Goal: Transaction & Acquisition: Purchase product/service

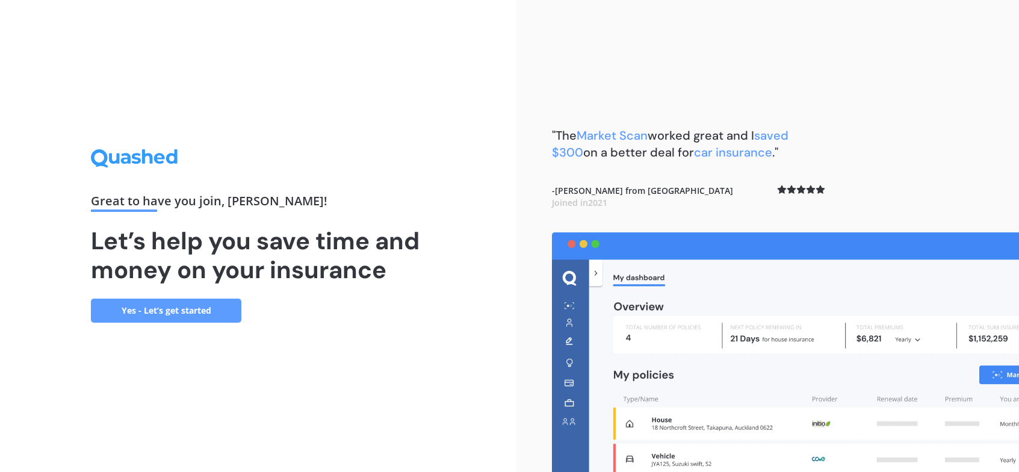
click at [187, 314] on link "Yes - Let’s get started" at bounding box center [166, 310] width 150 height 24
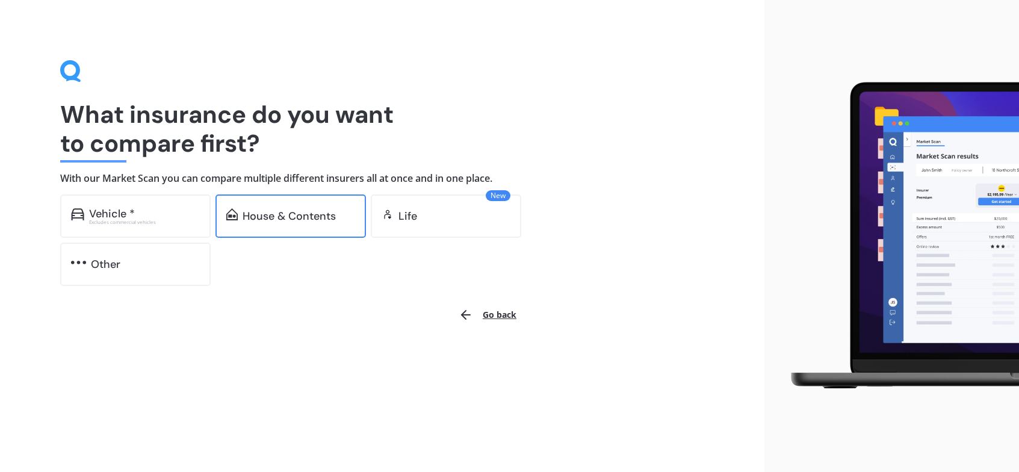
click at [255, 218] on div "House & Contents" at bounding box center [289, 216] width 93 height 12
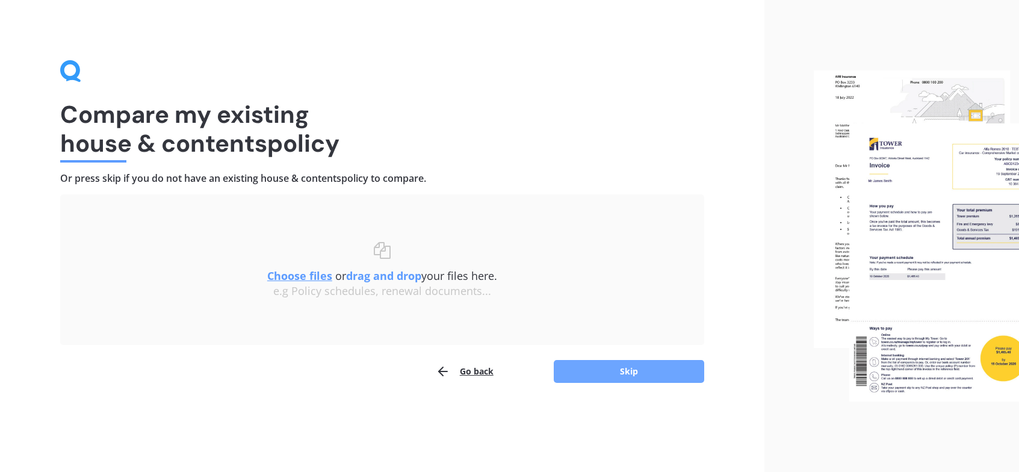
click at [607, 375] on button "Skip" at bounding box center [629, 371] width 150 height 23
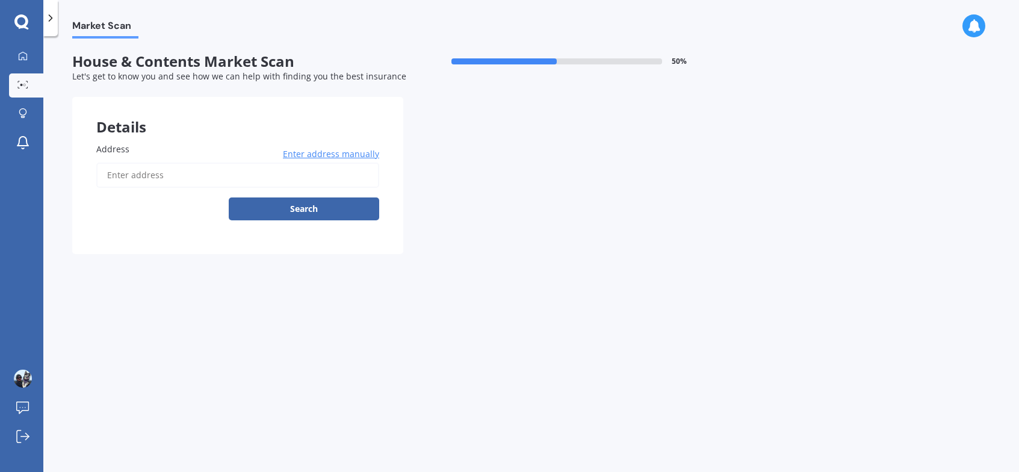
click at [289, 179] on input "Address" at bounding box center [237, 174] width 283 height 25
type input "[STREET_ADDRESS][PERSON_NAME]"
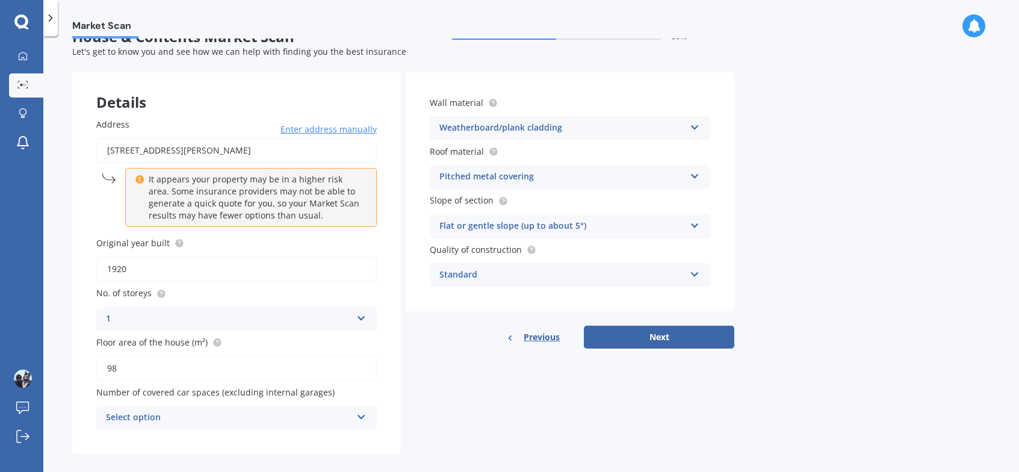
scroll to position [38, 0]
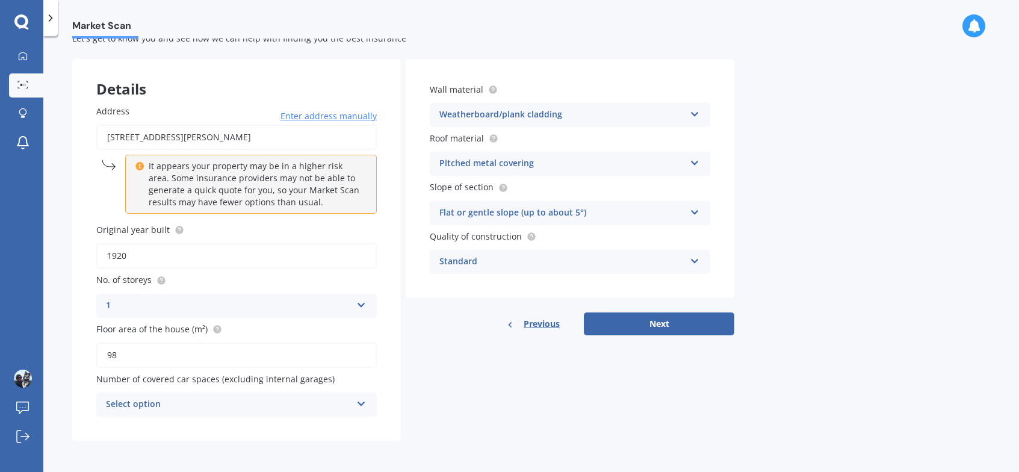
click at [261, 401] on div "Select option" at bounding box center [229, 404] width 246 height 14
click at [185, 274] on div "0" at bounding box center [236, 273] width 279 height 22
click at [596, 161] on div "Pitched metal covering" at bounding box center [562, 163] width 246 height 14
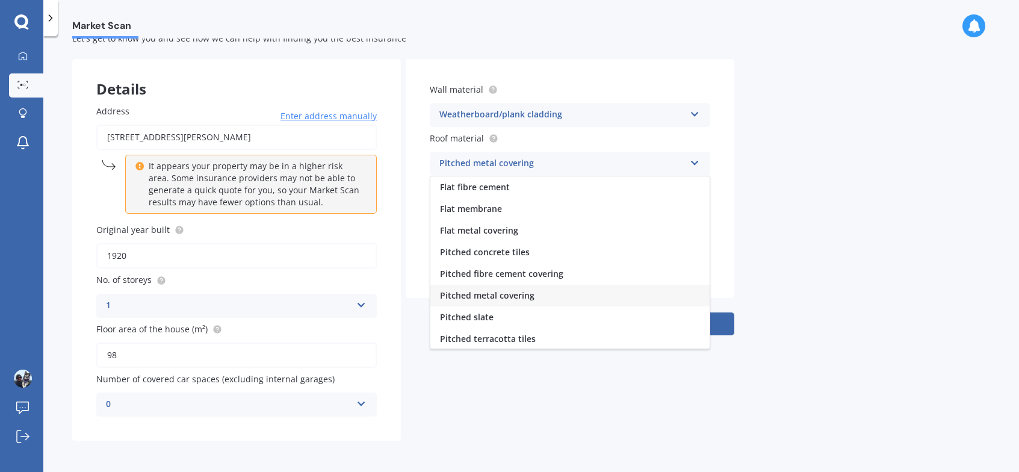
click at [819, 303] on div "Market Scan House & Contents Market Scan 50 % Let's get to know you and see how…" at bounding box center [531, 257] width 976 height 436
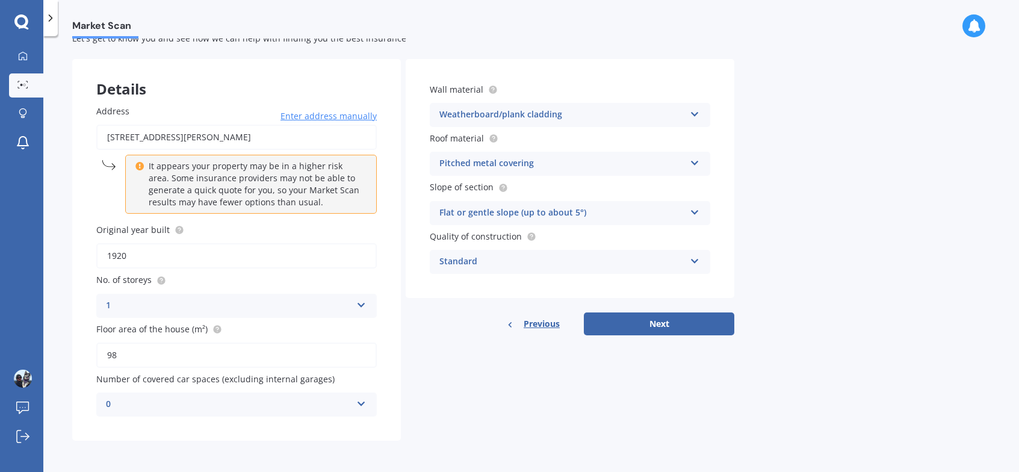
click at [713, 324] on button "Next" at bounding box center [659, 323] width 150 height 23
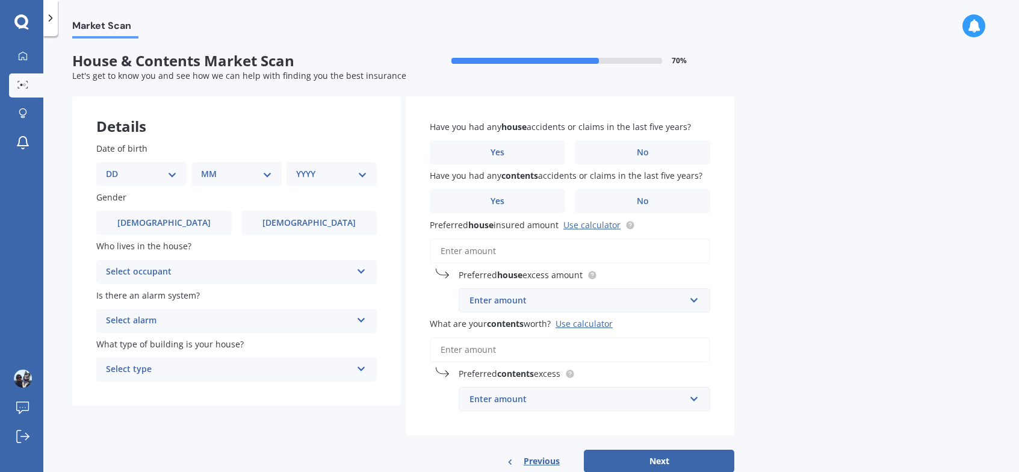
scroll to position [0, 0]
click at [170, 172] on select "DD 01 02 03 04 05 06 07 08 09 10 11 12 13 14 15 16 17 18 19 20 21 22 23 24 25 2…" at bounding box center [141, 174] width 71 height 13
select select "20"
click at [116, 168] on select "DD 01 02 03 04 05 06 07 08 09 10 11 12 13 14 15 16 17 18 19 20 21 22 23 24 25 2…" at bounding box center [141, 174] width 71 height 13
click at [216, 164] on div "MM 01 02 03 04 05 06 07 08 09 10 11 12" at bounding box center [238, 174] width 85 height 24
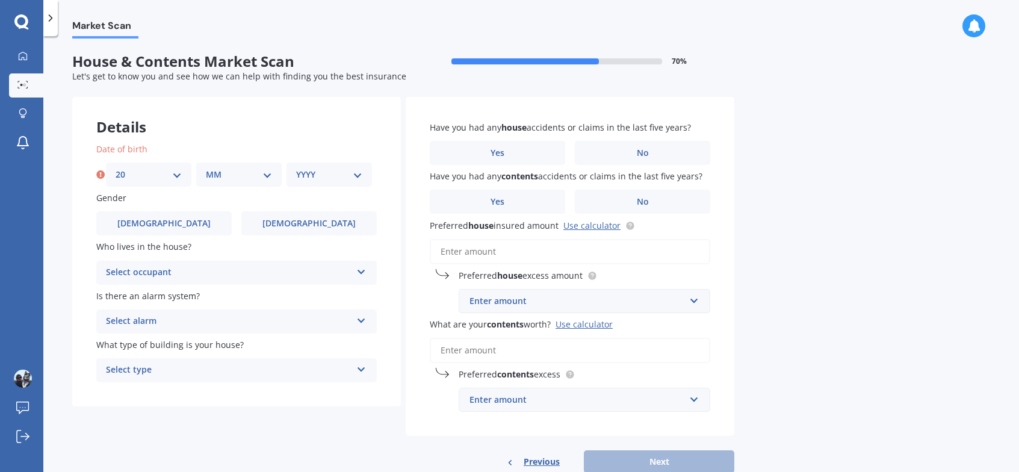
click at [226, 171] on select "MM 01 02 03 04 05 06 07 08 09 10 11 12" at bounding box center [239, 174] width 66 height 13
select select "04"
click at [206, 168] on select "MM 01 02 03 04 05 06 07 08 09 10 11 12" at bounding box center [239, 174] width 66 height 13
click at [310, 177] on select "YYYY 2009 2008 2007 2006 2005 2004 2003 2002 2001 2000 1999 1998 1997 1996 1995…" at bounding box center [329, 174] width 66 height 13
select select "1985"
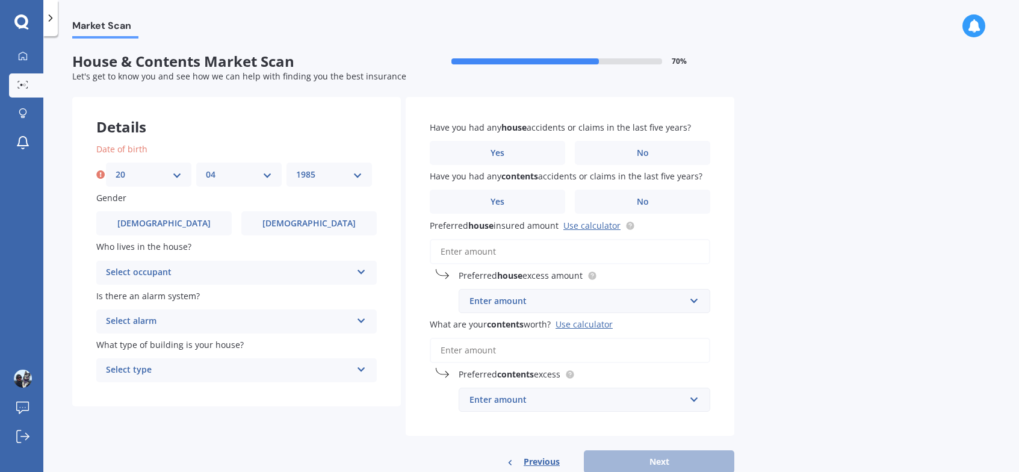
click at [296, 168] on select "YYYY 2009 2008 2007 2006 2005 2004 2003 2002 2001 2000 1999 1998 1997 1996 1995…" at bounding box center [329, 174] width 66 height 13
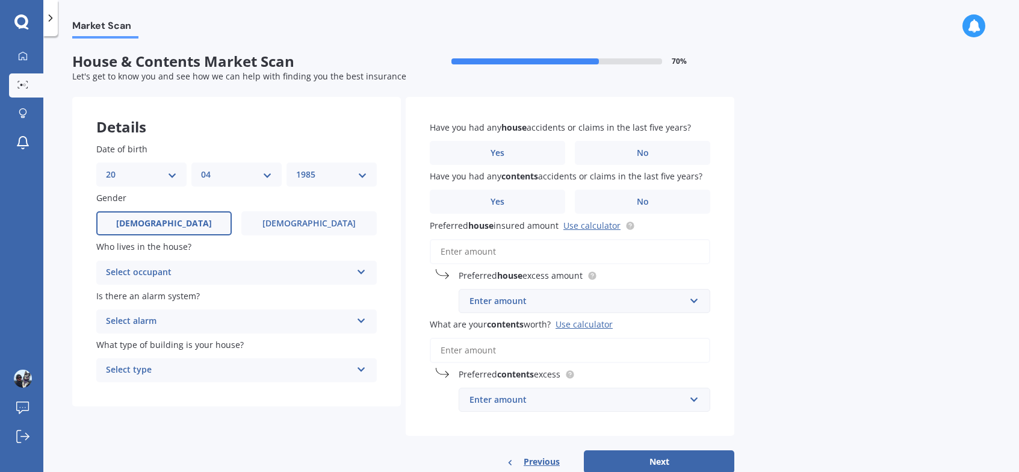
click at [161, 227] on span "[DEMOGRAPHIC_DATA]" at bounding box center [164, 223] width 96 height 10
click at [0, 0] on input "[DEMOGRAPHIC_DATA]" at bounding box center [0, 0] width 0 height 0
click at [181, 269] on div "Select occupant" at bounding box center [229, 272] width 246 height 14
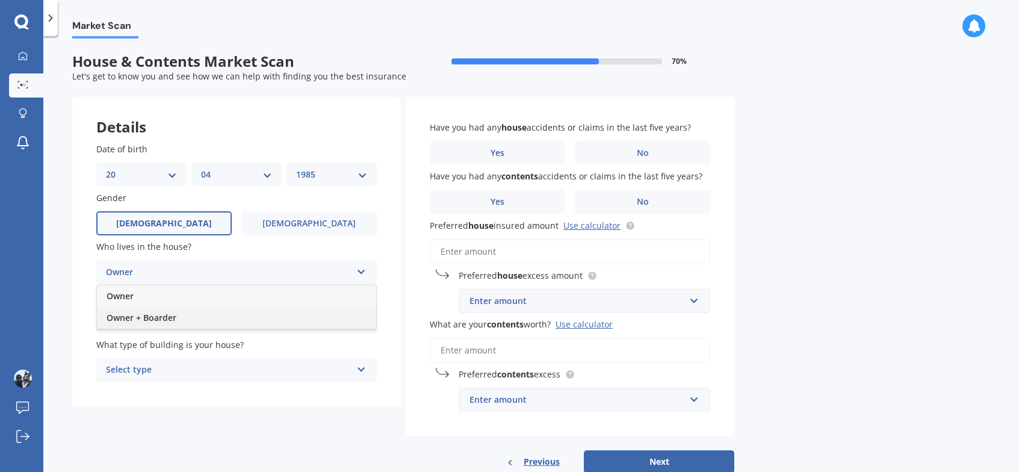
click at [146, 317] on span "Owner + Boarder" at bounding box center [142, 317] width 70 height 11
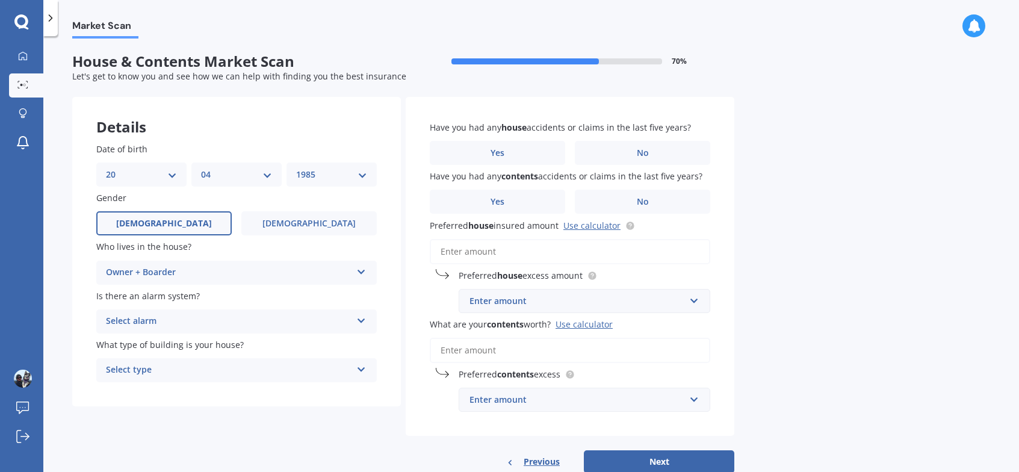
click at [148, 323] on div "Select alarm" at bounding box center [229, 321] width 246 height 14
click at [153, 382] on div "No" at bounding box center [236, 388] width 279 height 22
click at [160, 370] on div "Select type" at bounding box center [229, 370] width 246 height 14
drag, startPoint x: 165, startPoint y: 393, endPoint x: 178, endPoint y: 384, distance: 16.0
click at [165, 393] on div "Freestanding" at bounding box center [236, 394] width 279 height 22
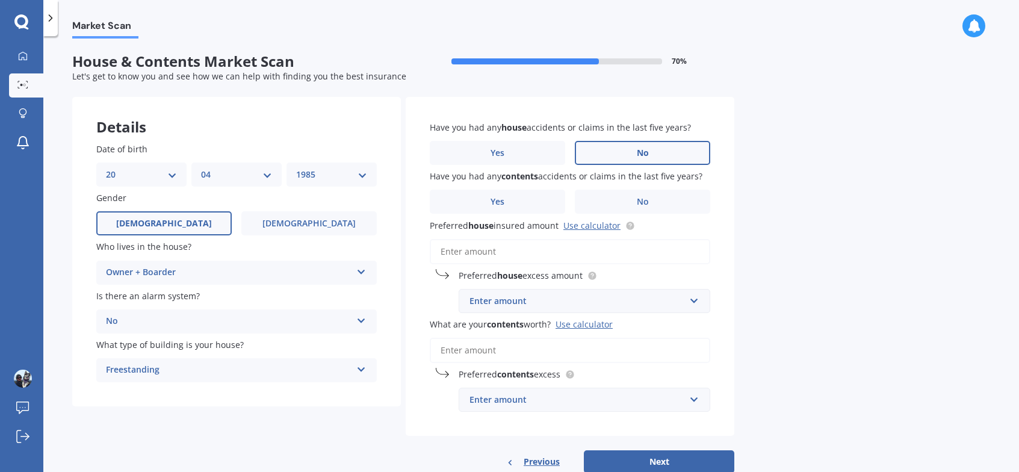
click at [663, 157] on label "No" at bounding box center [642, 153] width 135 height 24
click at [0, 0] on input "No" at bounding box center [0, 0] width 0 height 0
drag, startPoint x: 612, startPoint y: 205, endPoint x: 620, endPoint y: 230, distance: 27.0
click at [613, 205] on label "No" at bounding box center [642, 202] width 135 height 24
click at [0, 0] on input "No" at bounding box center [0, 0] width 0 height 0
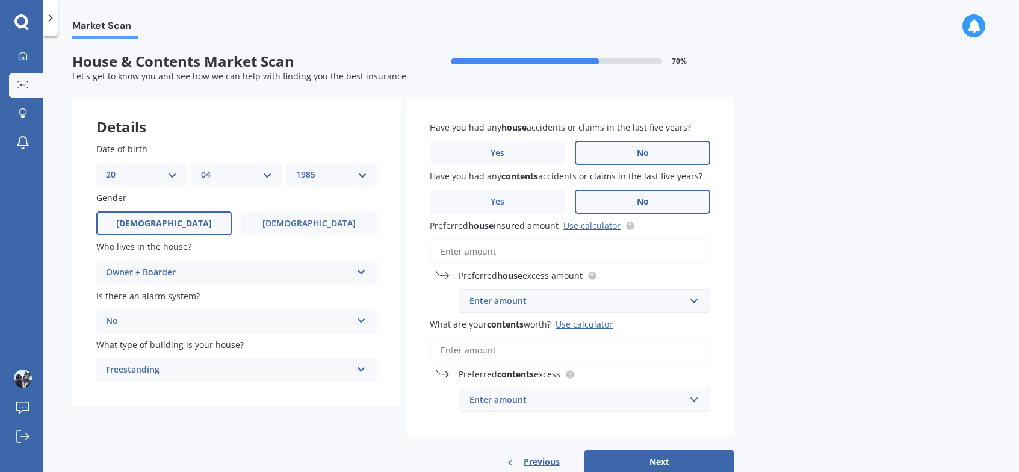
click at [531, 252] on input "Preferred house insured amount Use calculator" at bounding box center [570, 251] width 280 height 25
click at [748, 292] on div "Market Scan House & Contents Market Scan 70 % Let's get to know you and see how…" at bounding box center [531, 257] width 976 height 436
click at [505, 259] on input "Preferred house insured amount Use calculator" at bounding box center [570, 251] width 280 height 25
click at [594, 228] on link "Use calculator" at bounding box center [591, 225] width 57 height 11
click at [504, 257] on input "Preferred house insured amount Use calculator" at bounding box center [570, 251] width 280 height 25
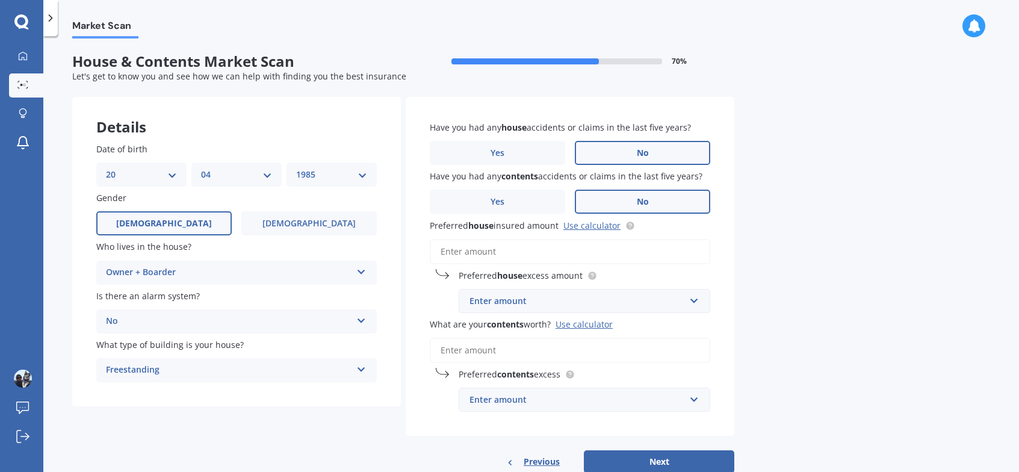
paste input "$471,752"
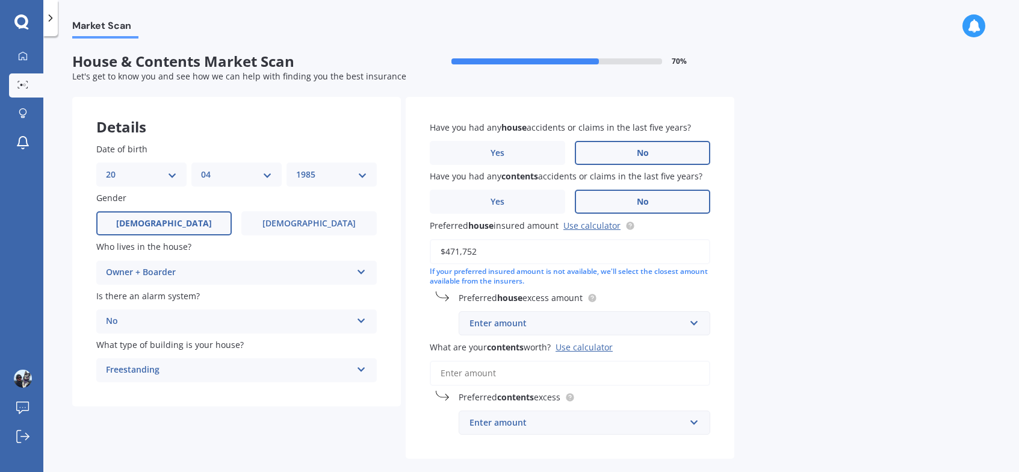
type input "$471,752"
click at [727, 306] on div "Have you had any house accidents or claims in the last five years? Yes No Have …" at bounding box center [570, 278] width 329 height 362
click at [670, 320] on div "Enter amount" at bounding box center [576, 323] width 215 height 13
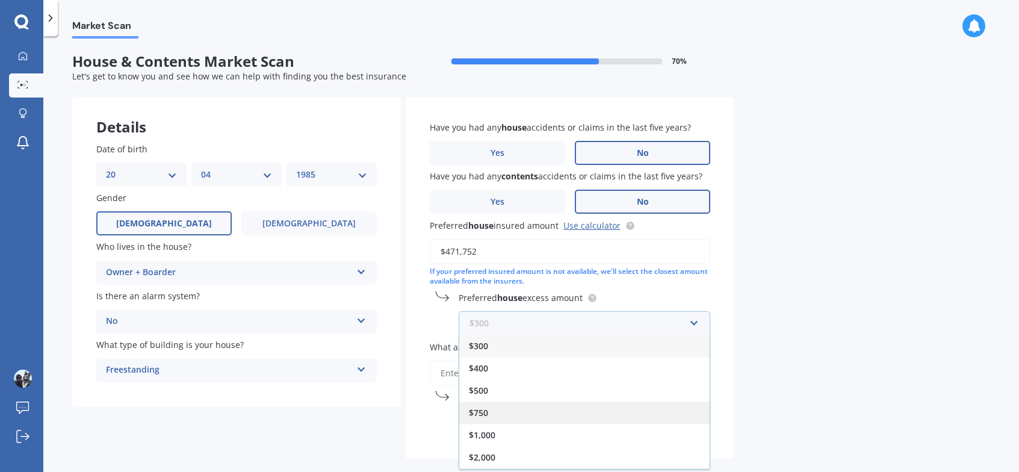
scroll to position [22, 0]
click at [539, 413] on div "$1,000" at bounding box center [584, 413] width 250 height 22
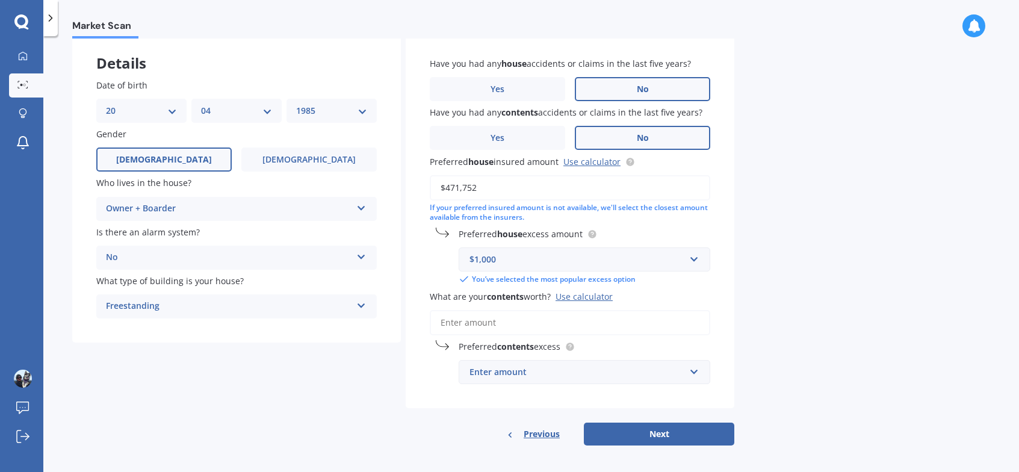
scroll to position [69, 0]
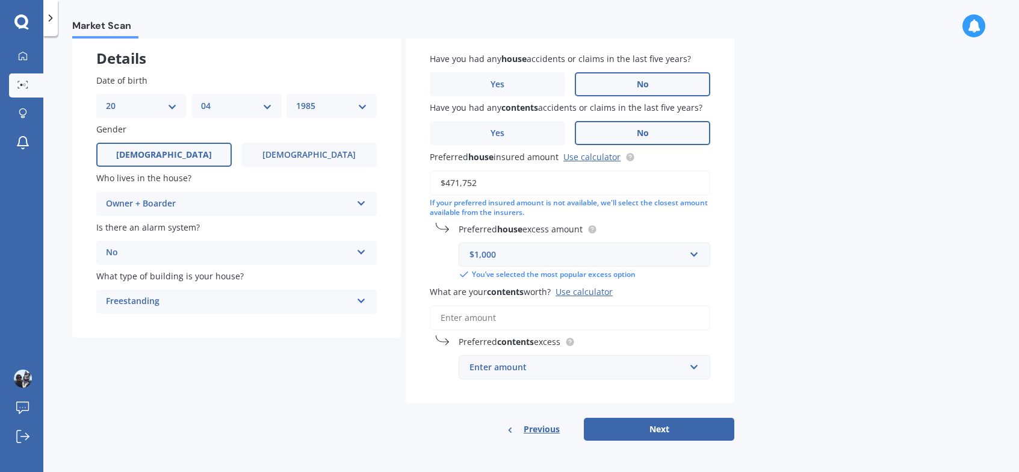
click at [495, 319] on input "What are your contents worth? Use calculator" at bounding box center [570, 317] width 280 height 25
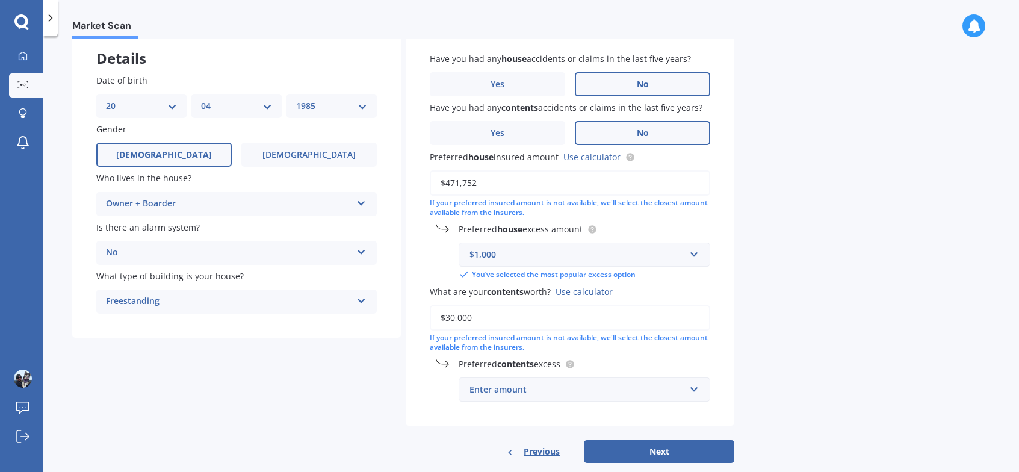
type input "$30,000"
click at [800, 363] on div "Market Scan House & Contents Market Scan 70 % Let's get to know you and see how…" at bounding box center [531, 257] width 976 height 436
click at [686, 386] on input "text" at bounding box center [580, 389] width 241 height 23
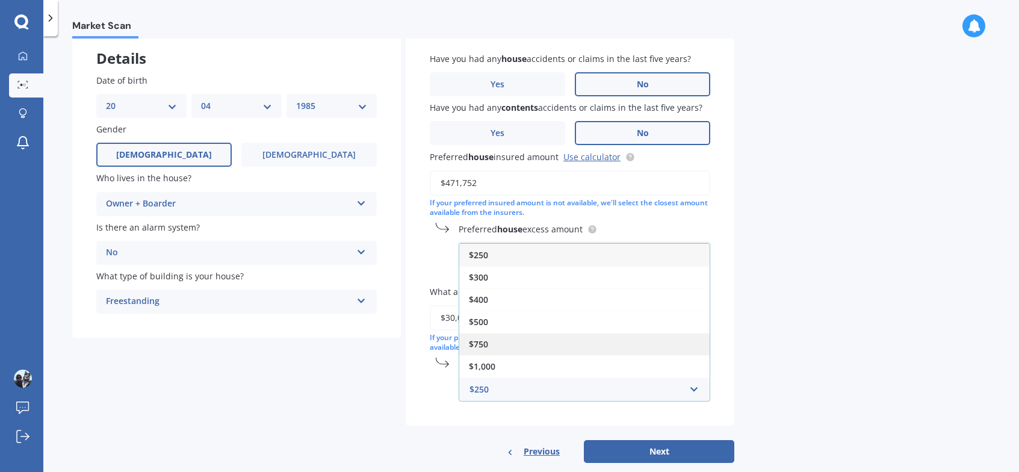
click at [649, 344] on div "$750" at bounding box center [584, 344] width 250 height 22
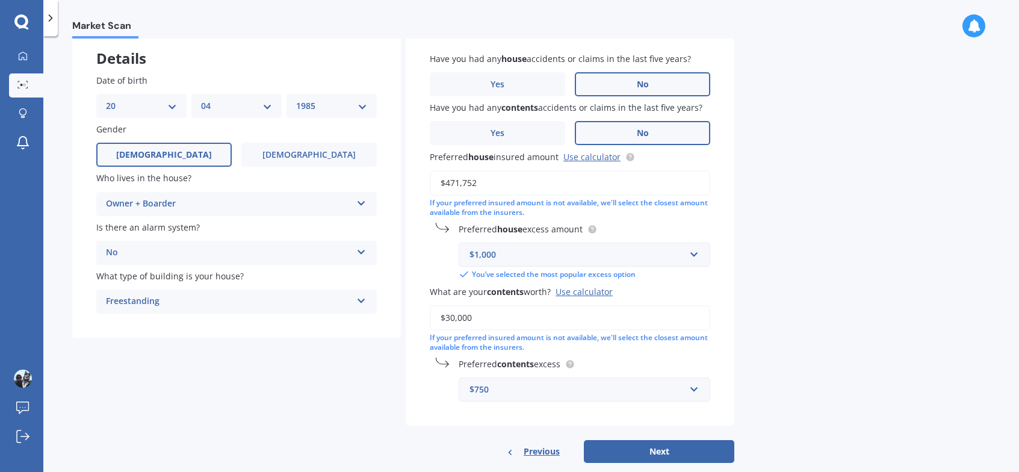
click at [772, 358] on div "Market Scan House & Contents Market Scan 70 % Let's get to know you and see how…" at bounding box center [531, 257] width 976 height 436
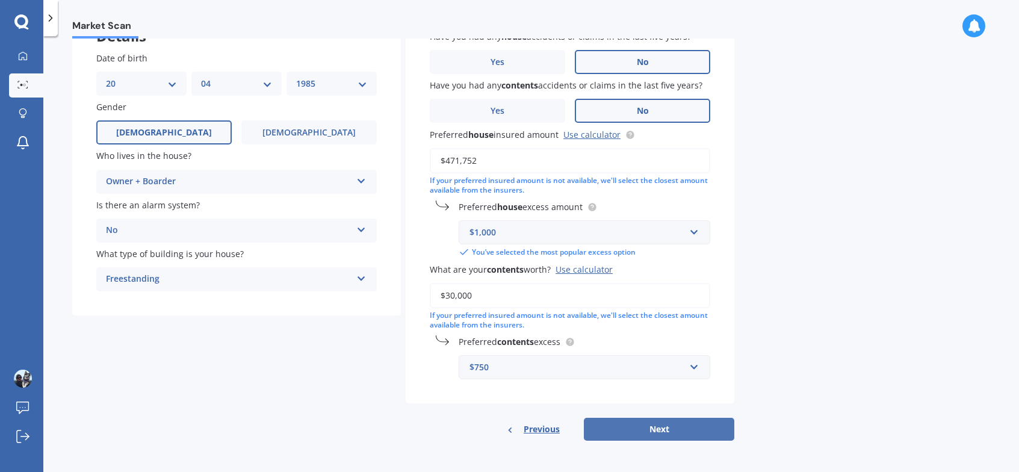
click at [677, 429] on button "Next" at bounding box center [659, 429] width 150 height 23
select select "20"
select select "04"
select select "1985"
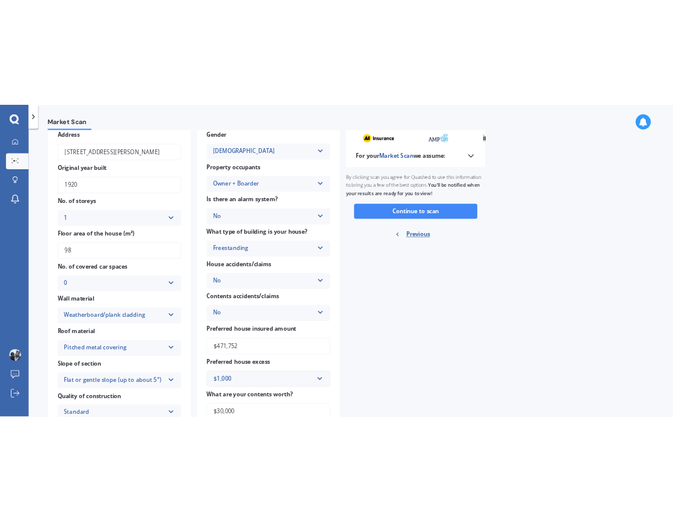
scroll to position [0, 0]
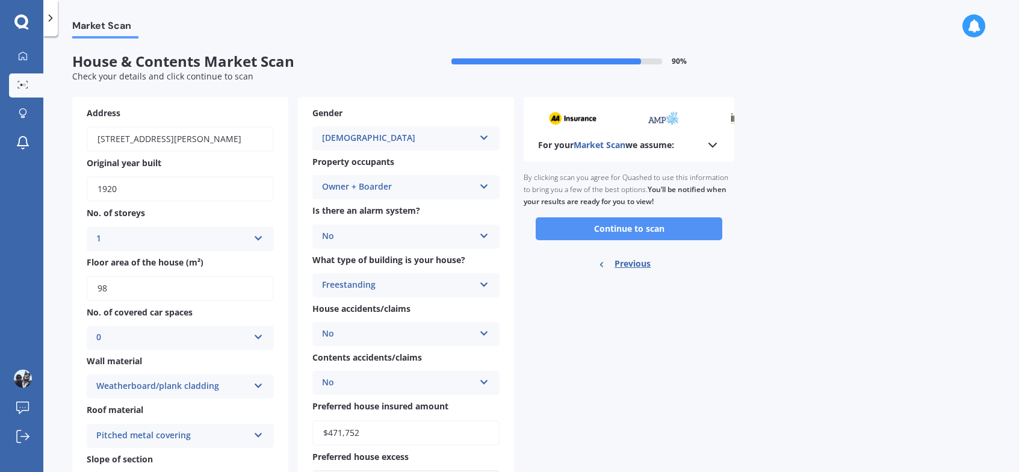
click at [661, 226] on button "Continue to scan" at bounding box center [629, 228] width 187 height 23
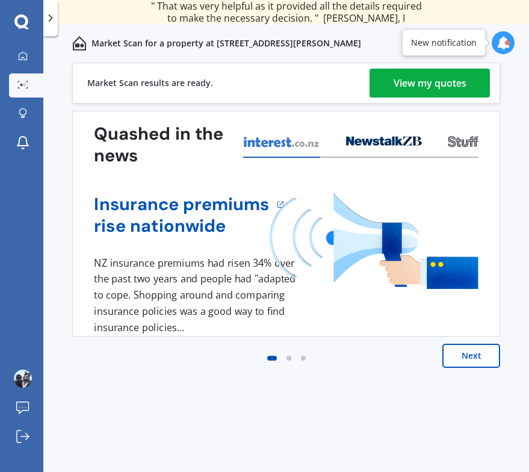
click at [440, 79] on div "View my quotes" at bounding box center [430, 83] width 73 height 29
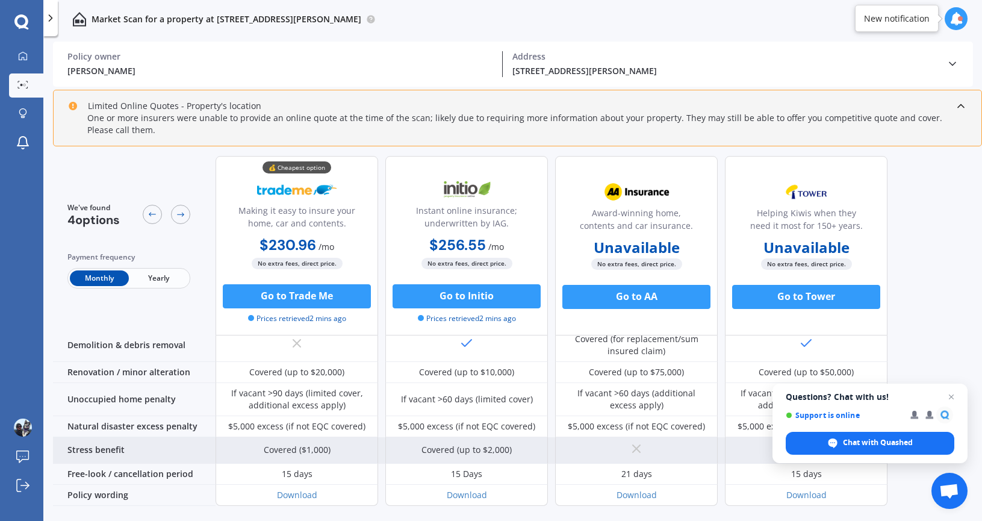
scroll to position [549, 0]
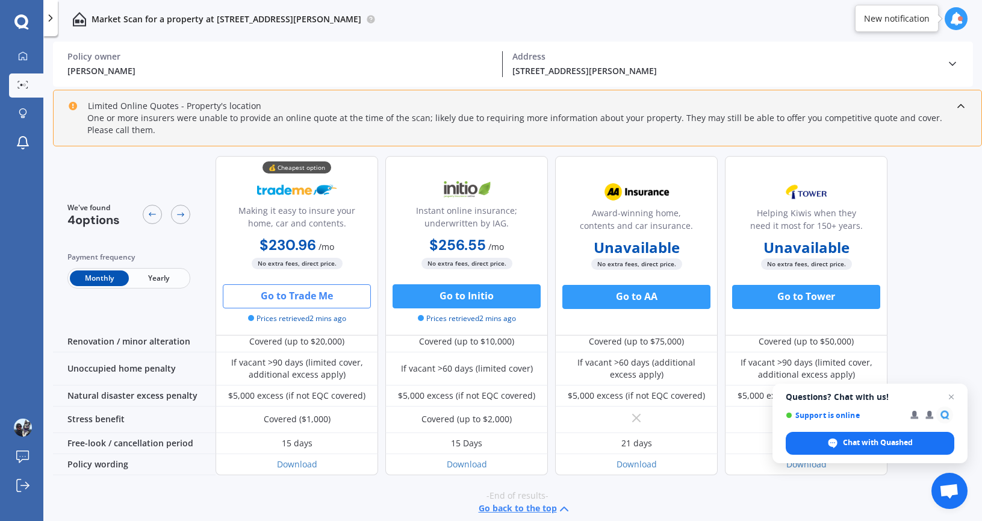
click at [316, 294] on button "Go to Trade Me" at bounding box center [297, 296] width 148 height 24
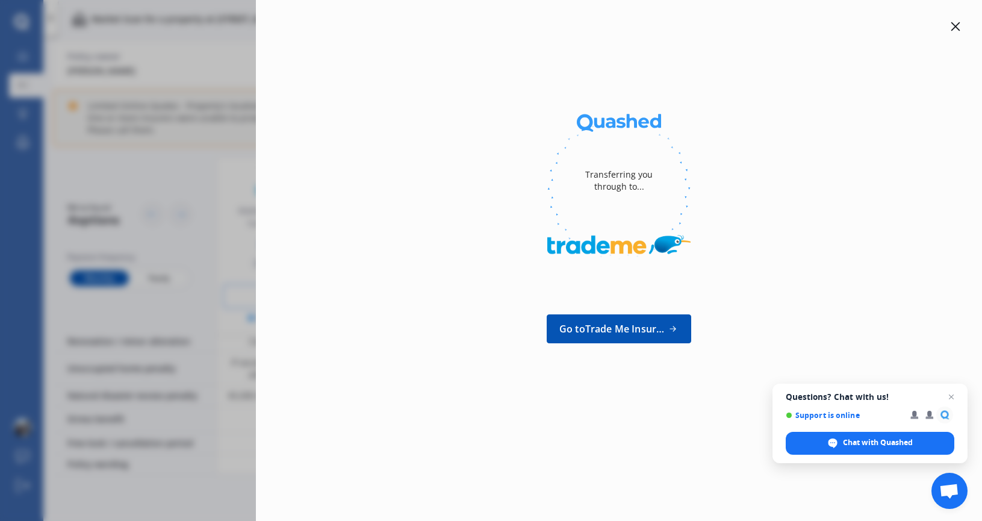
click at [209, 240] on div "Transferring you through to... Go to Trade Me Insurance" at bounding box center [491, 260] width 982 height 521
click at [196, 249] on div "Transferring you through to... Go to Trade Me Insurance" at bounding box center [491, 260] width 982 height 521
click at [956, 27] on icon at bounding box center [955, 26] width 9 height 9
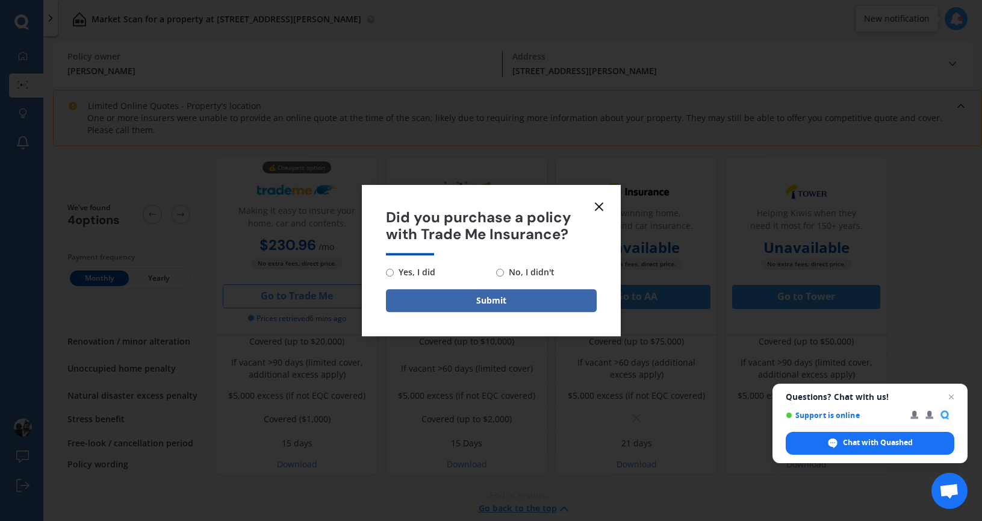
click at [602, 203] on icon at bounding box center [599, 206] width 14 height 14
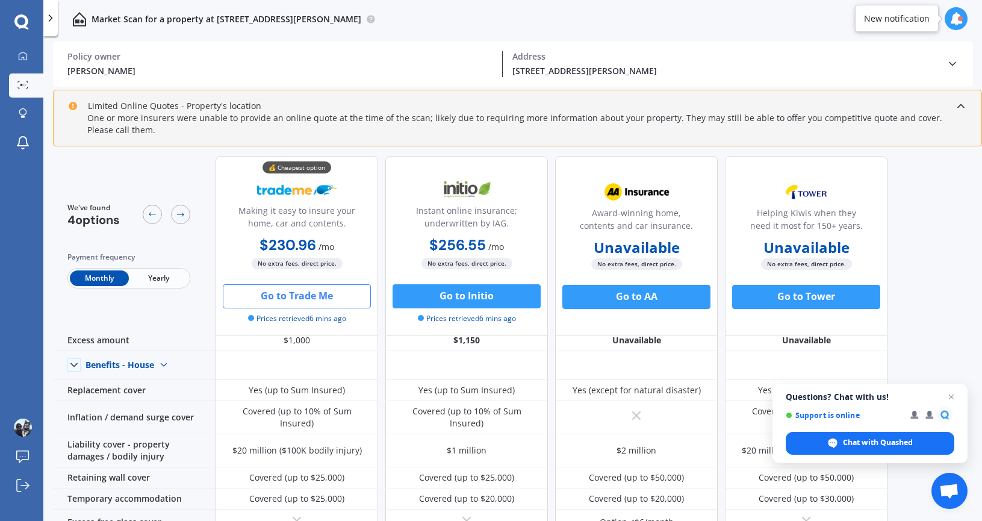
scroll to position [0, 0]
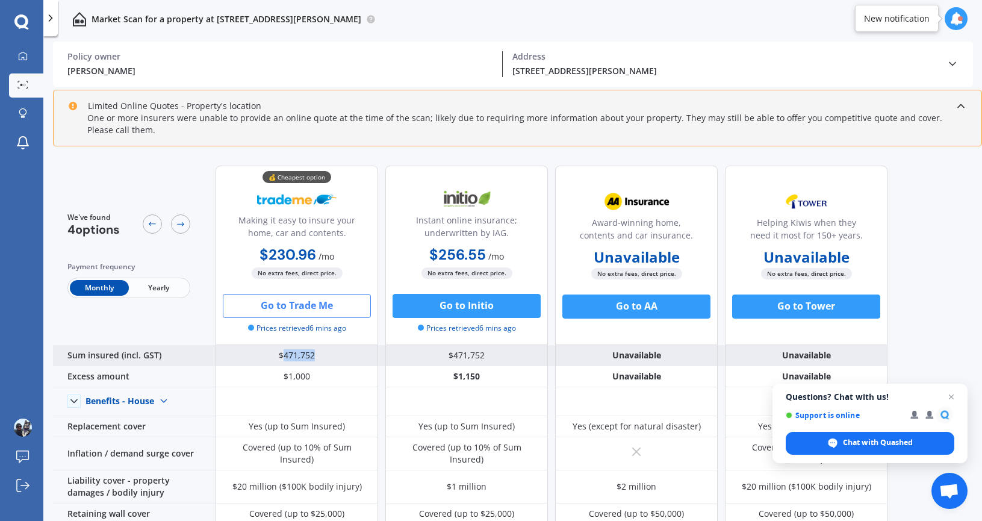
drag, startPoint x: 294, startPoint y: 358, endPoint x: 286, endPoint y: 359, distance: 7.2
click at [286, 358] on div "$471,752" at bounding box center [296, 355] width 162 height 21
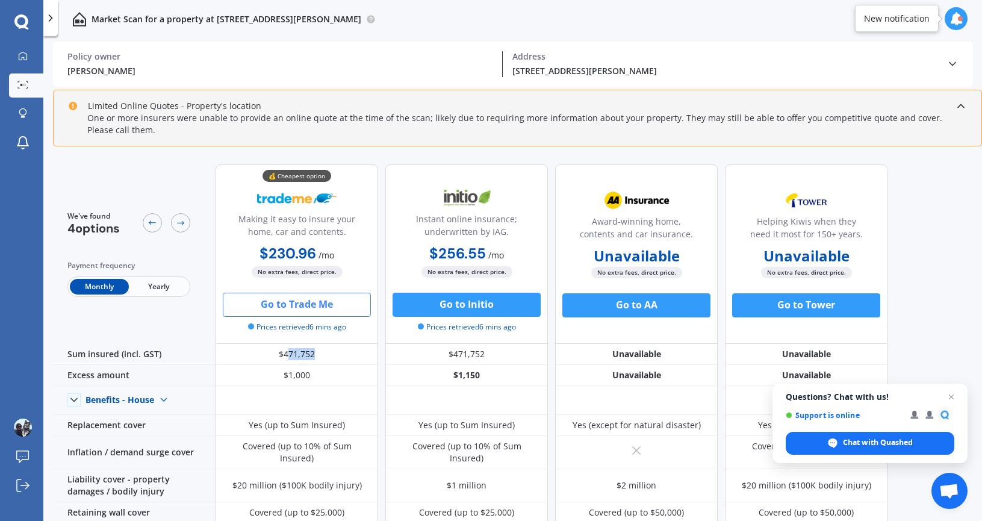
copy div "71,752"
